Goal: Information Seeking & Learning: Learn about a topic

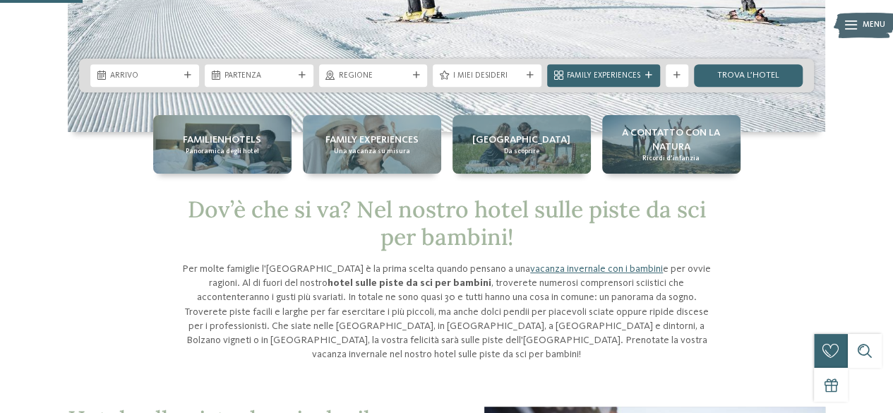
scroll to position [292, 0]
click at [528, 285] on p "Per molte famiglie l'Alto Adige è la prima scelta quando pensano a una vacanza …" at bounding box center [447, 311] width 537 height 100
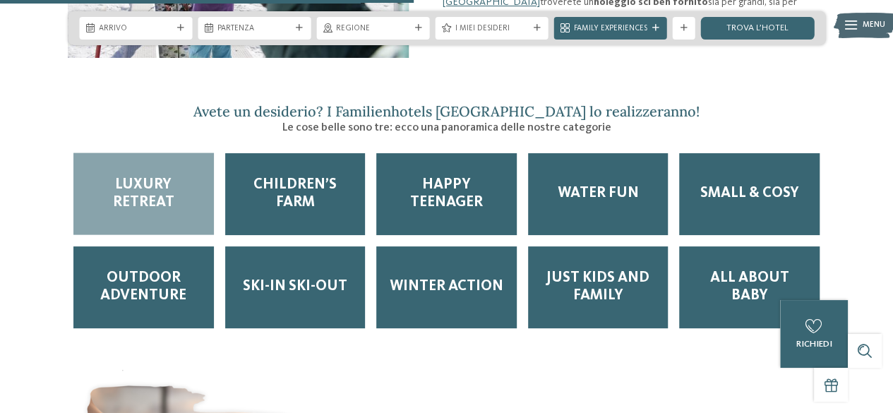
scroll to position [1463, 0]
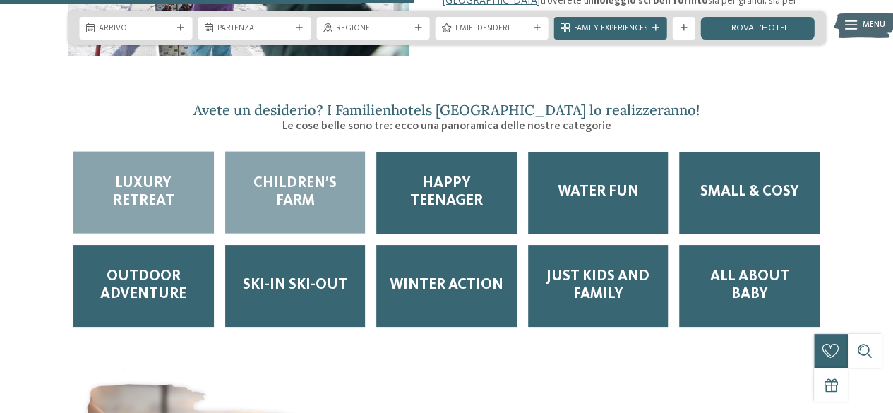
click at [304, 175] on span "Children’s Farm" at bounding box center [296, 192] width 118 height 35
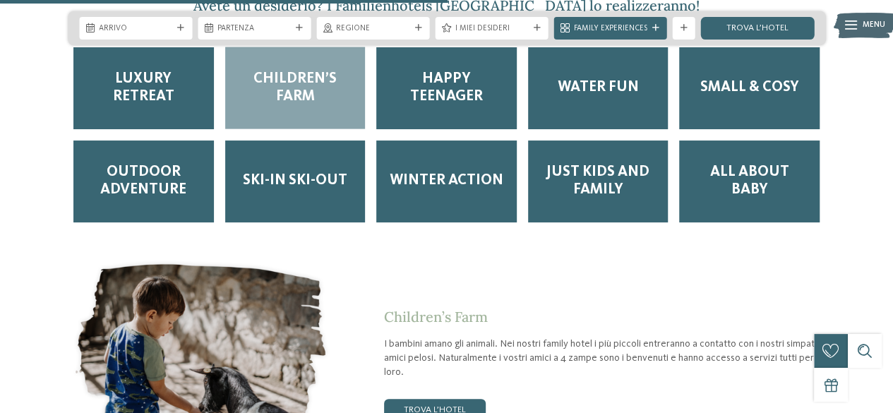
scroll to position [1567, 0]
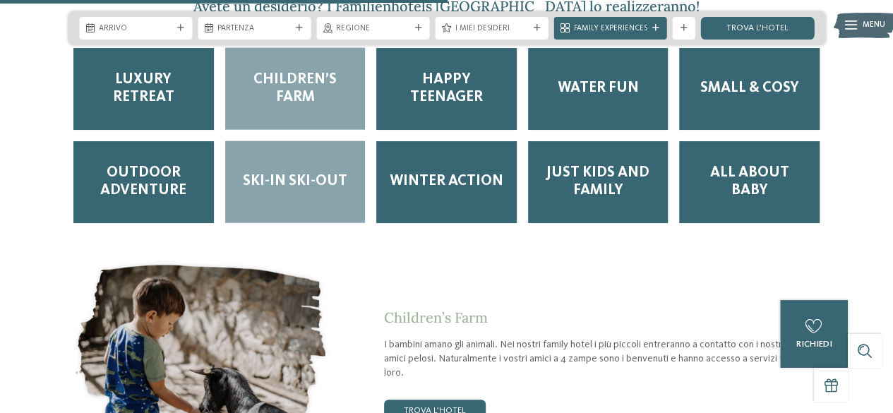
click at [316, 173] on span "Ski-in ski-out" at bounding box center [295, 182] width 105 height 18
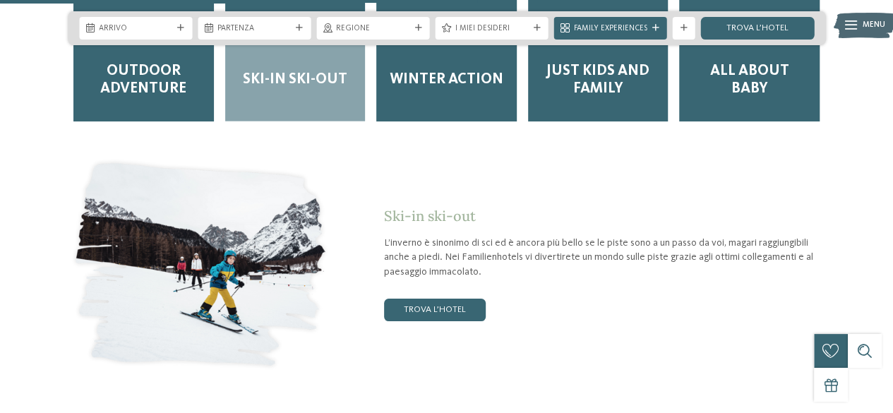
scroll to position [1677, 0]
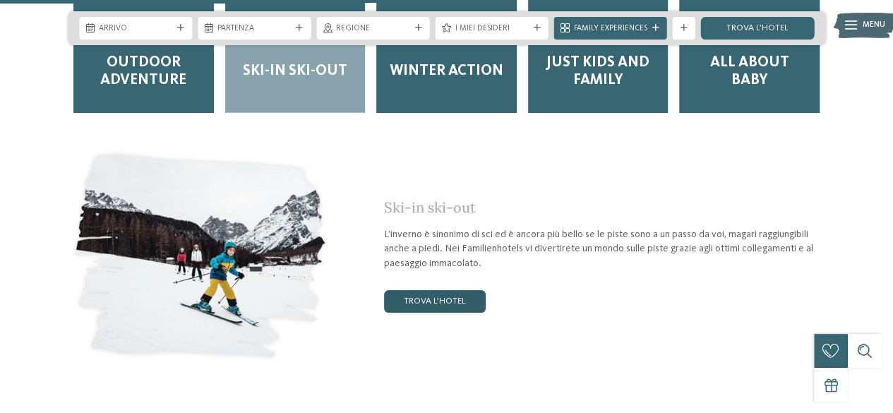
click at [431, 290] on link "trova l’hotel" at bounding box center [435, 301] width 102 height 23
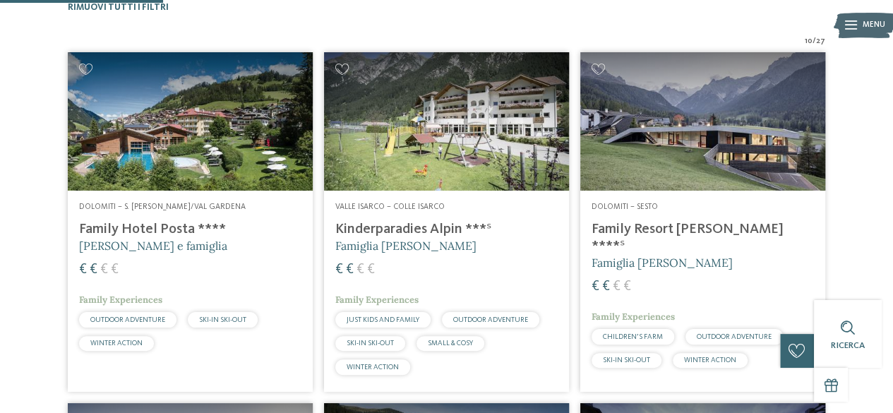
scroll to position [379, 0]
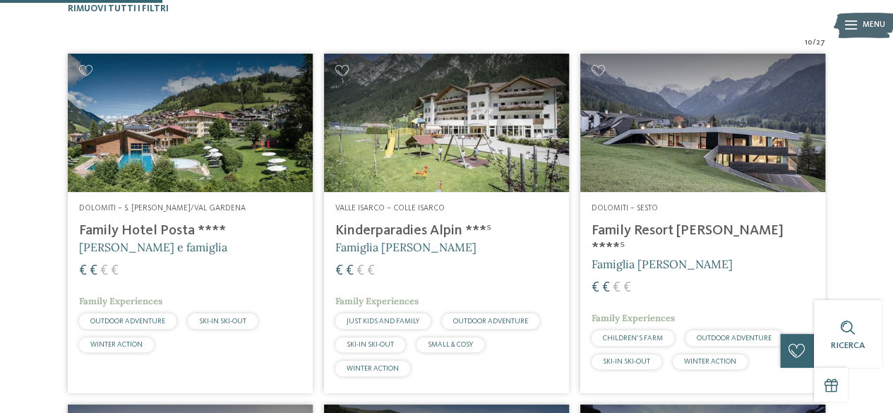
click at [648, 159] on img at bounding box center [703, 123] width 245 height 138
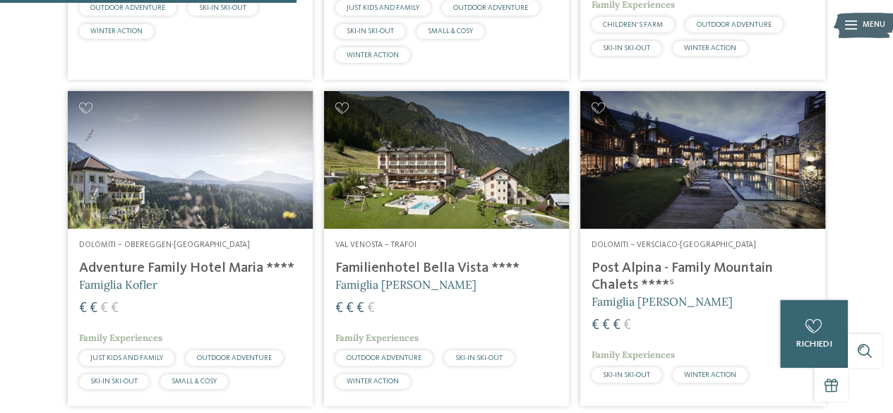
scroll to position [691, 0]
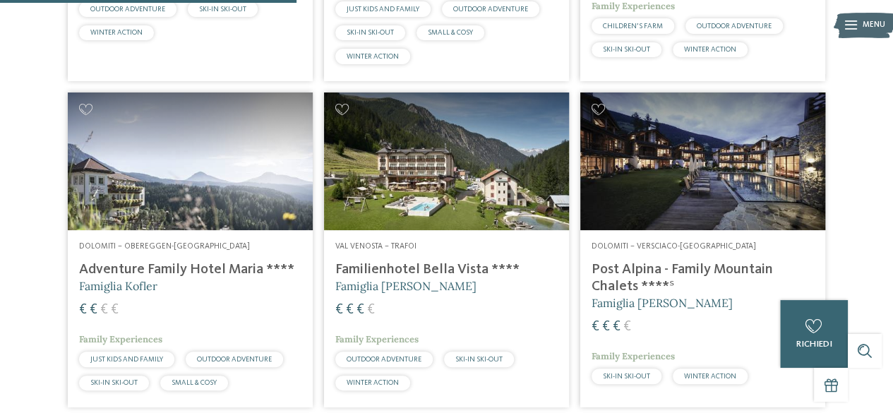
click at [125, 196] on img at bounding box center [190, 162] width 245 height 138
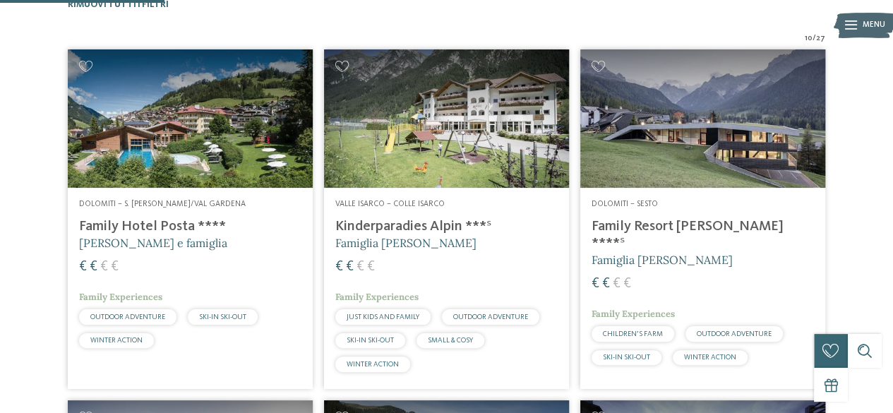
scroll to position [381, 0]
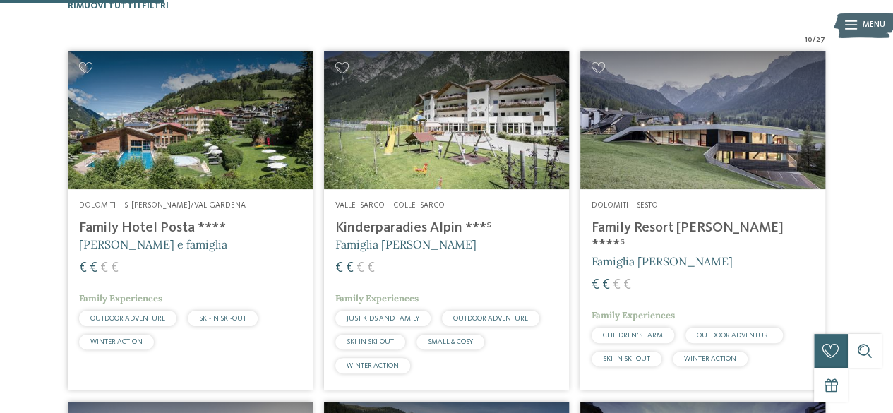
click at [414, 126] on img at bounding box center [446, 120] width 245 height 138
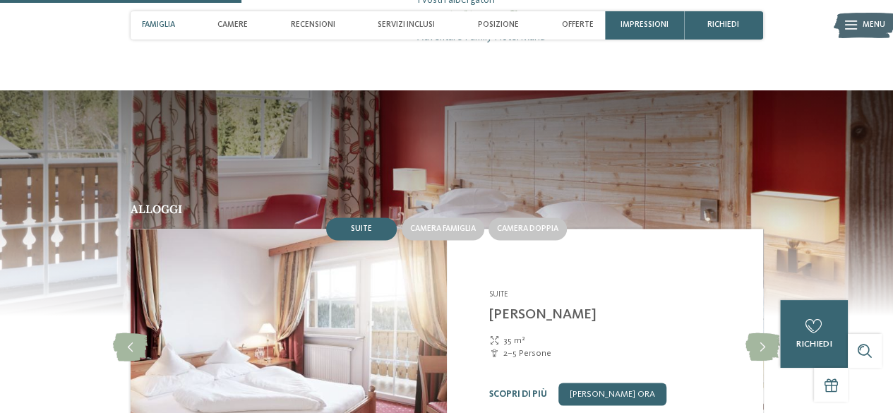
scroll to position [941, 0]
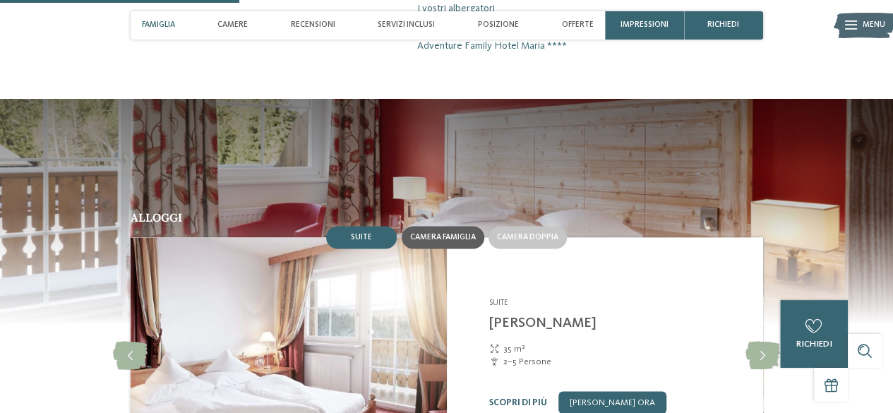
click at [427, 226] on div "Camera famiglia" at bounding box center [443, 237] width 83 height 23
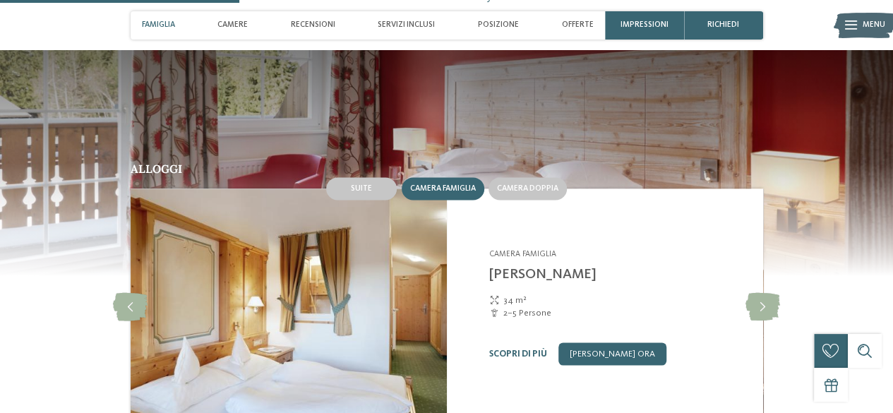
scroll to position [995, 0]
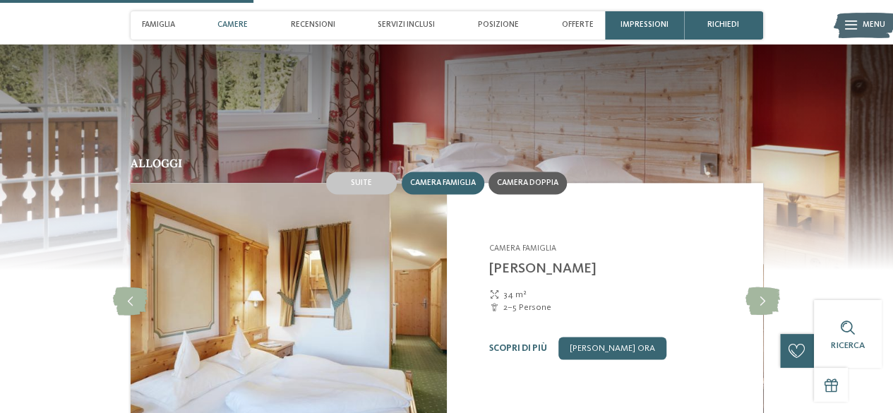
click at [535, 179] on span "Camera doppia" at bounding box center [527, 183] width 61 height 8
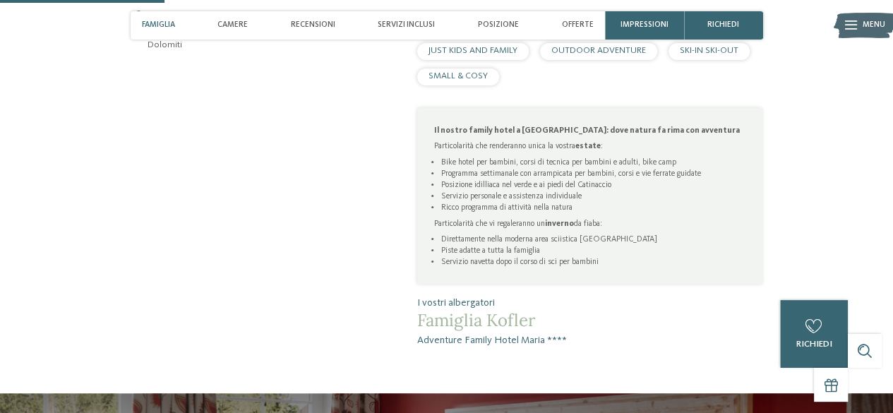
scroll to position [646, 0]
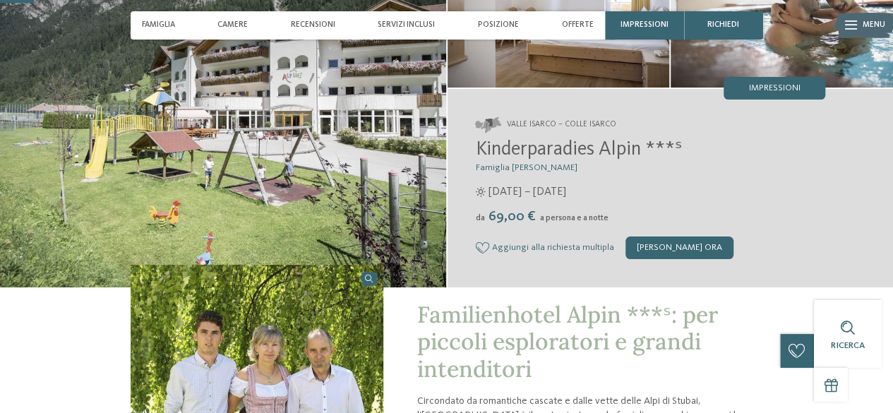
scroll to position [135, 0]
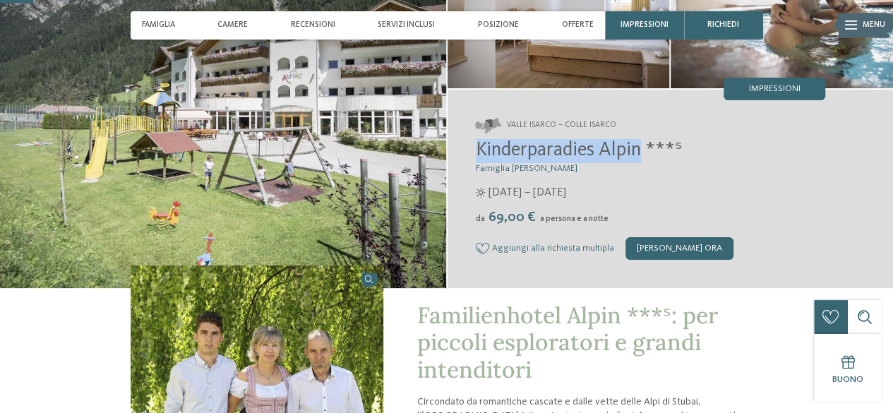
drag, startPoint x: 476, startPoint y: 148, endPoint x: 641, endPoint y: 150, distance: 165.3
click at [641, 150] on span "Kinderparadies Alpin ***ˢ" at bounding box center [579, 151] width 206 height 20
copy span "Kinderparadies Alpin"
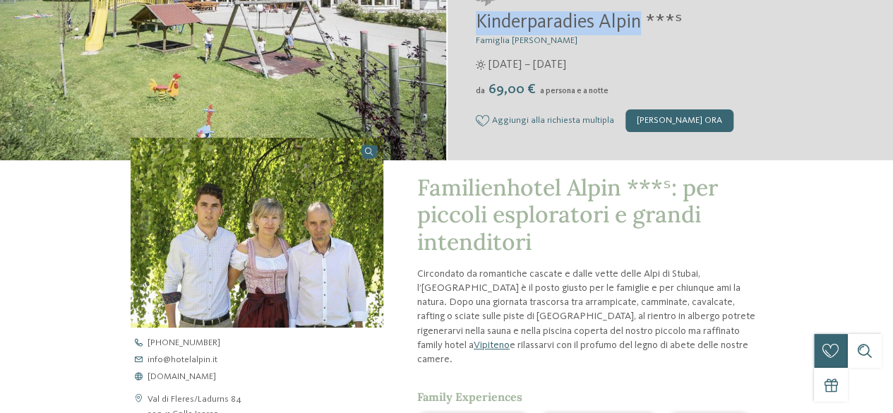
scroll to position [0, 0]
